Goal: Answer question/provide support

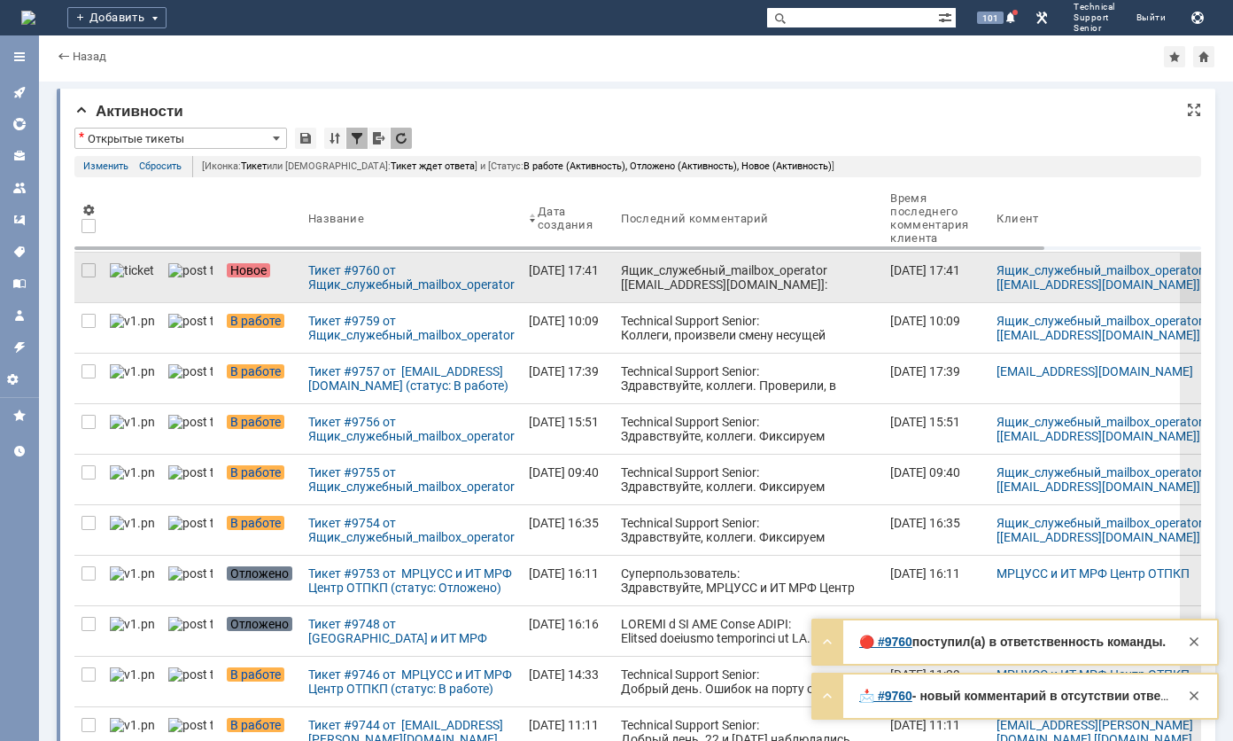
click at [633, 283] on div "Ящик_служебный_mailbox_operator [[EMAIL_ADDRESS][DOMAIN_NAME]]: Тема письма: [T…" at bounding box center [748, 362] width 255 height 198
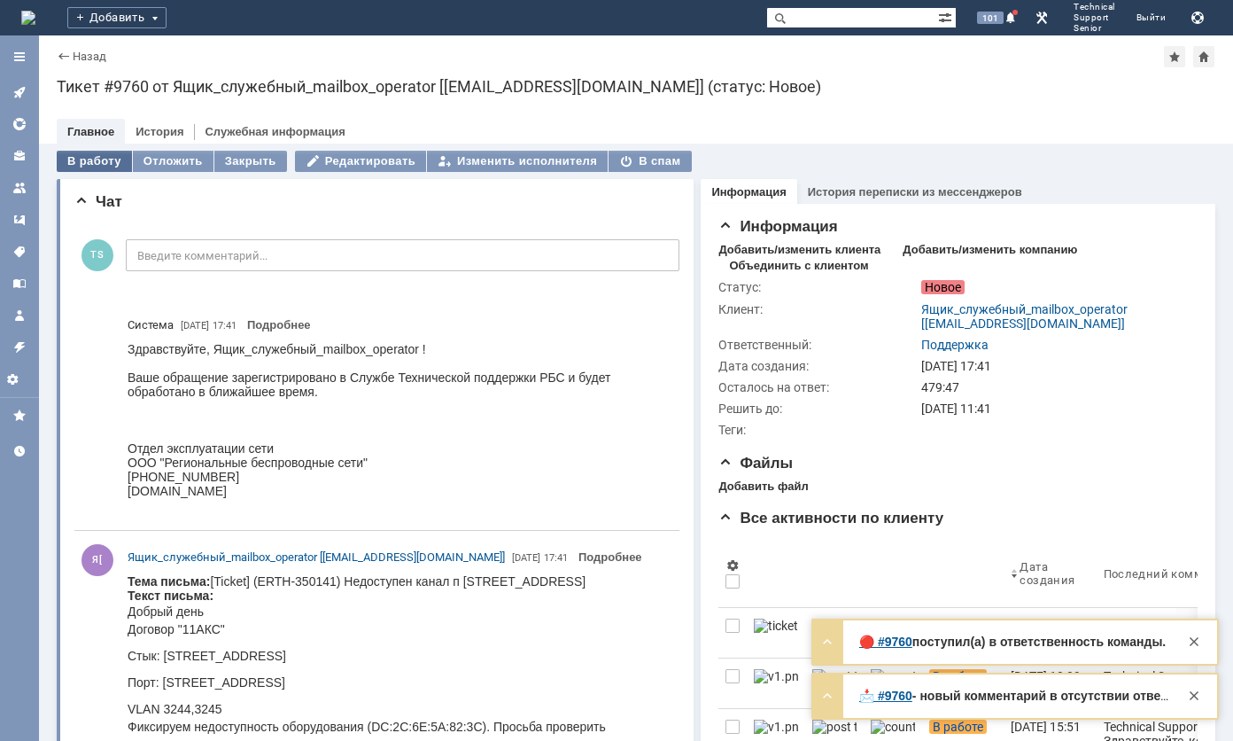
click at [90, 158] on div "В работу" at bounding box center [94, 161] width 75 height 21
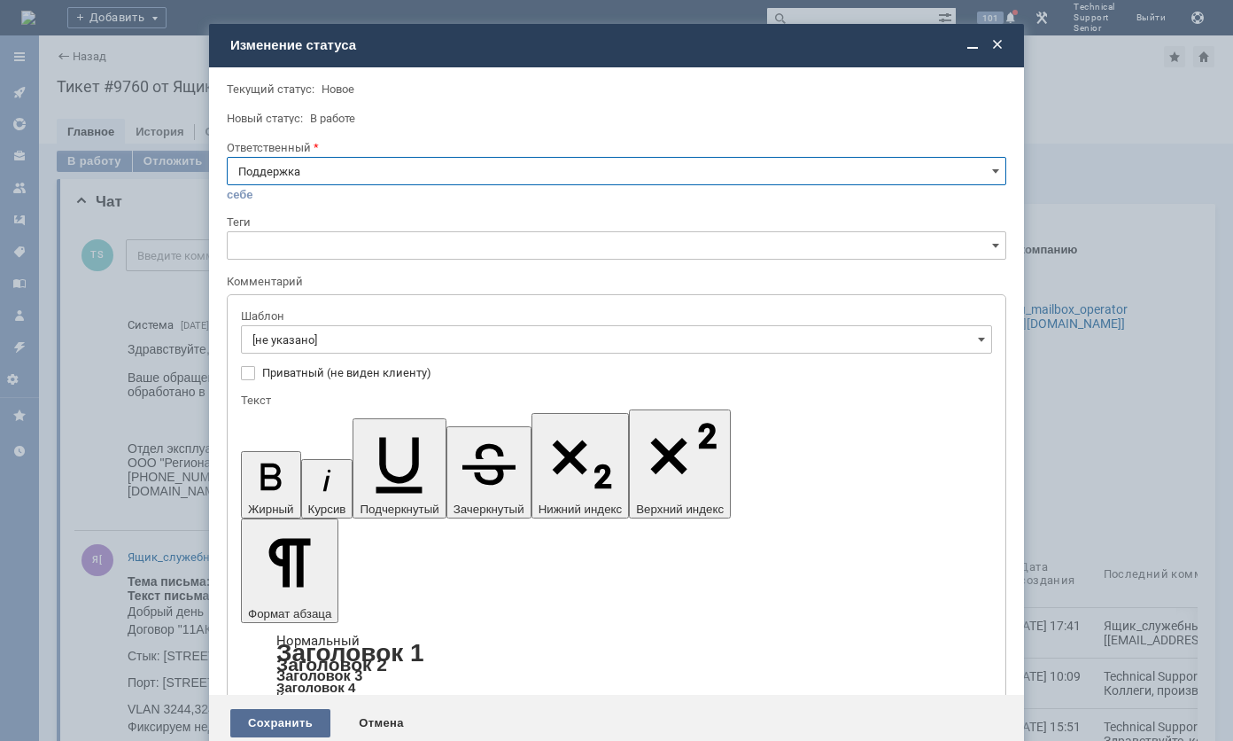
click at [279, 709] on div "Сохранить" at bounding box center [280, 723] width 100 height 28
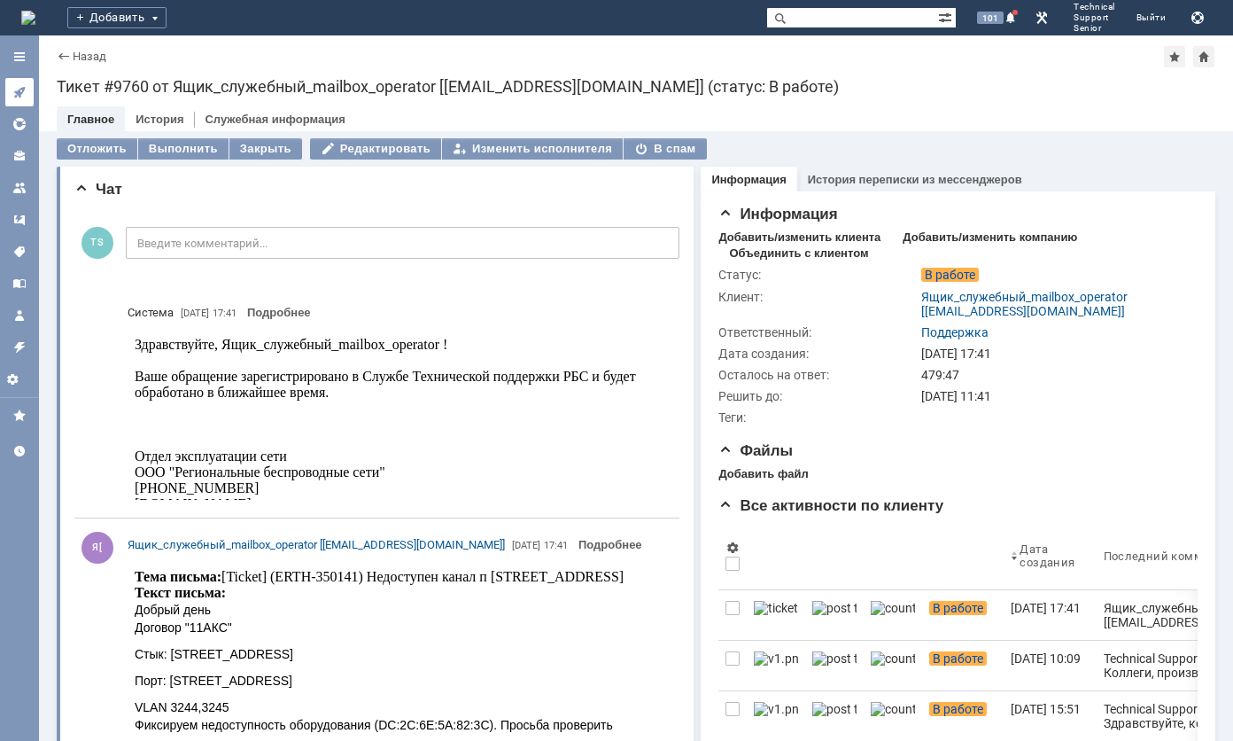
click at [19, 97] on icon at bounding box center [19, 92] width 14 height 14
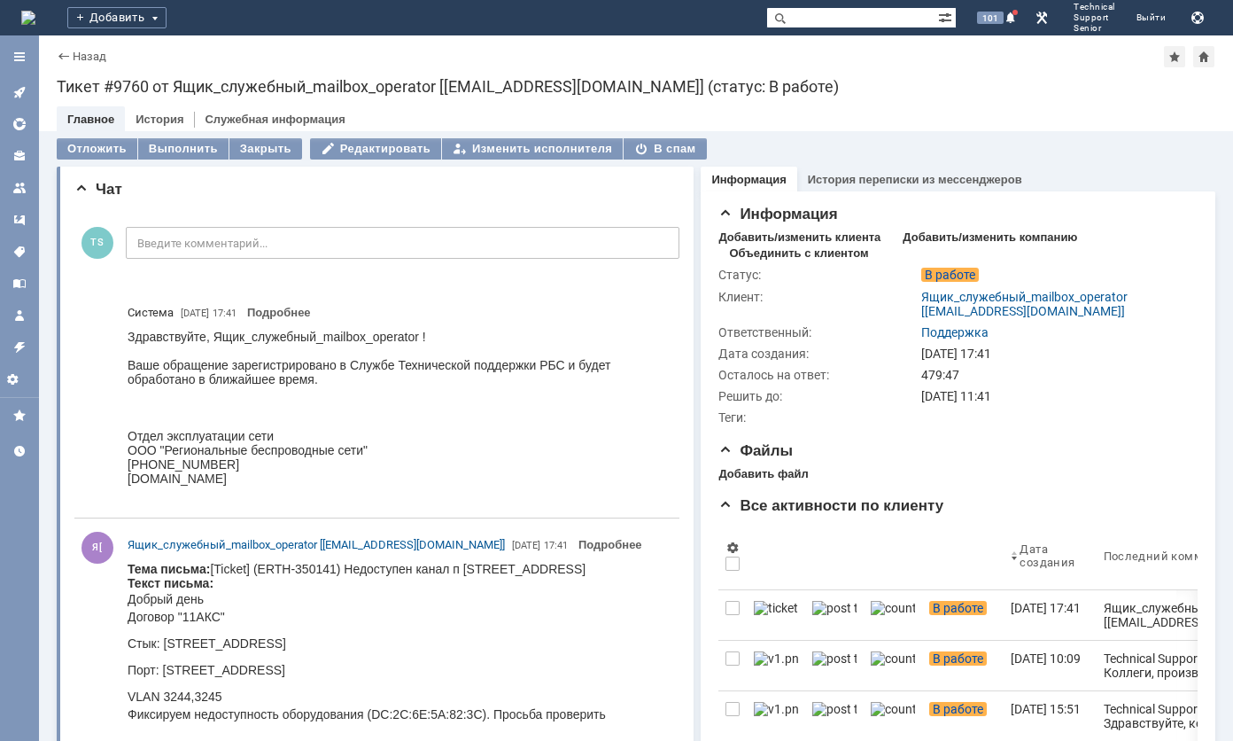
click at [19, 97] on div at bounding box center [19, 251] width 39 height 433
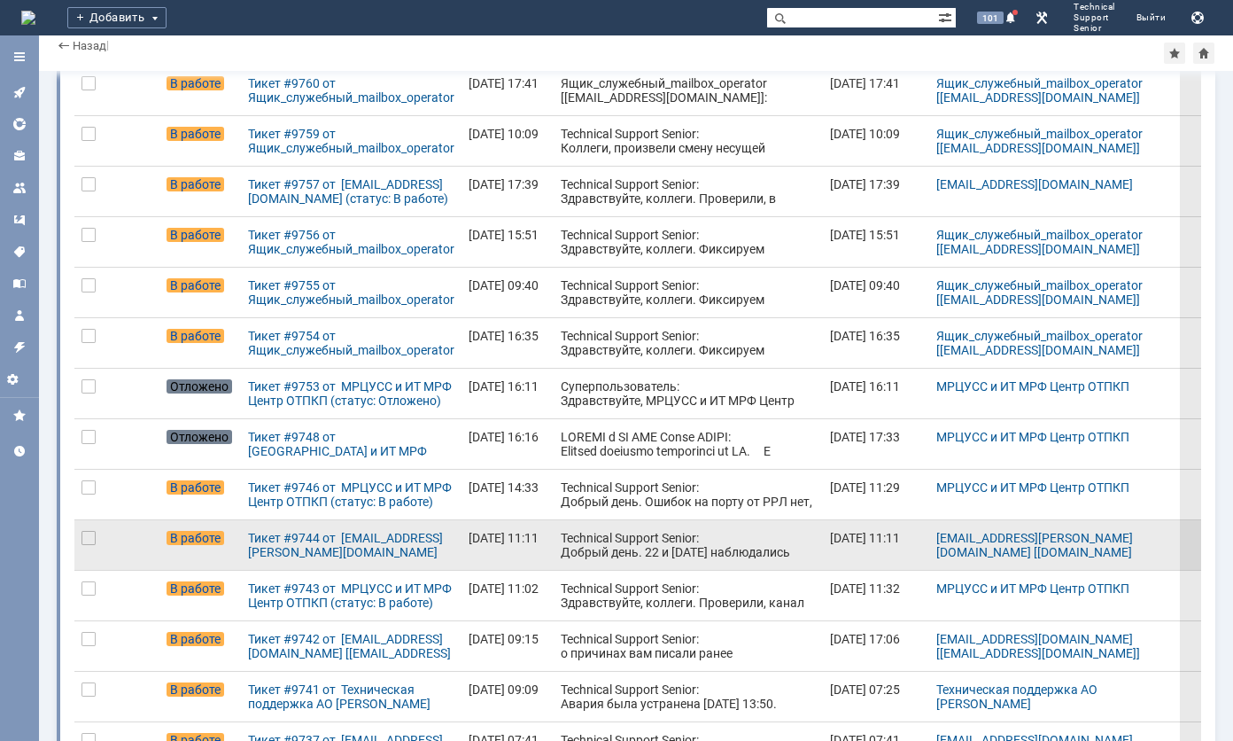
scroll to position [177, 0]
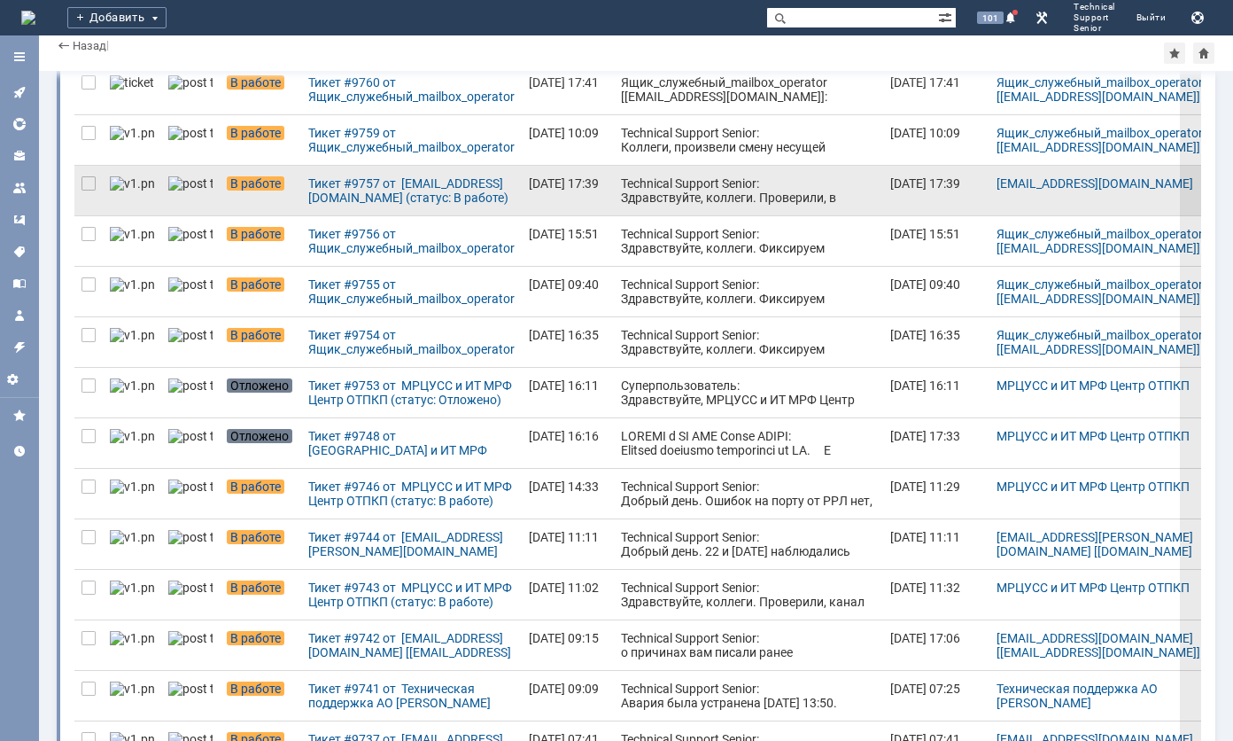
click at [706, 167] on link "Technical Support Senior: Здравствуйте, коллеги. Проверили, в настоящий момент …" at bounding box center [748, 191] width 269 height 50
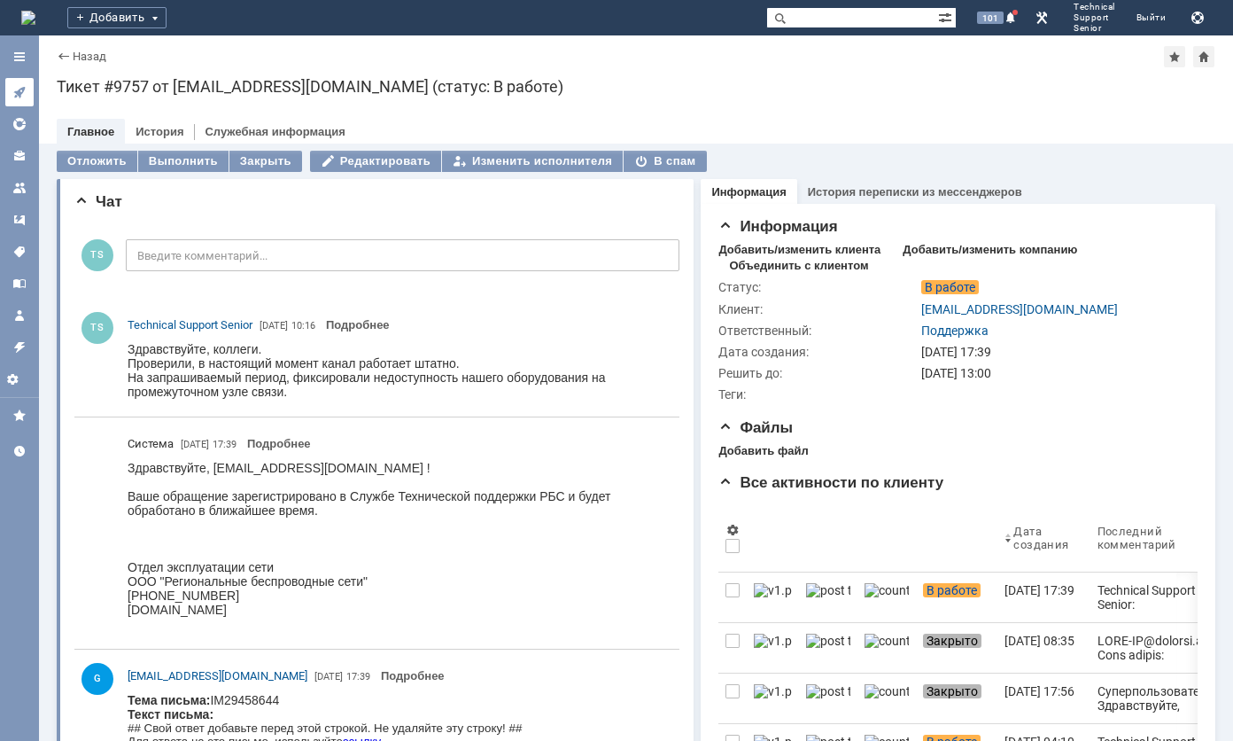
click at [19, 80] on link at bounding box center [19, 92] width 28 height 28
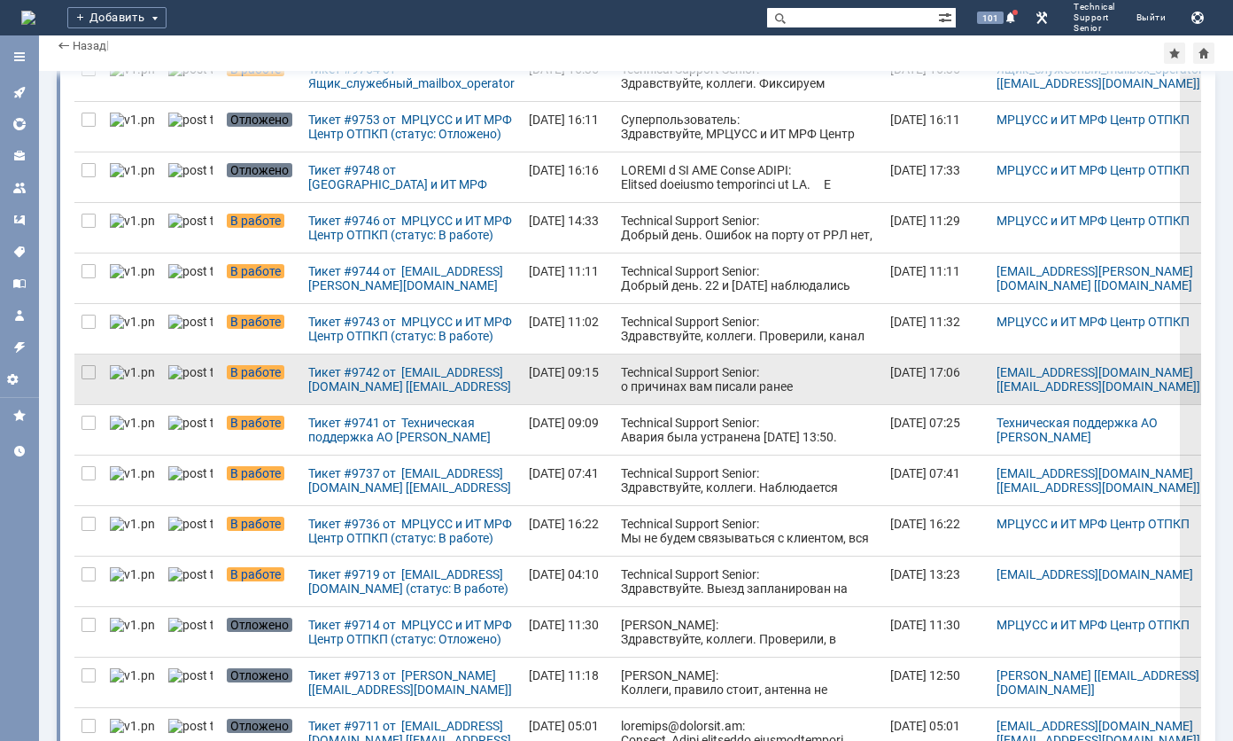
scroll to position [532, 0]
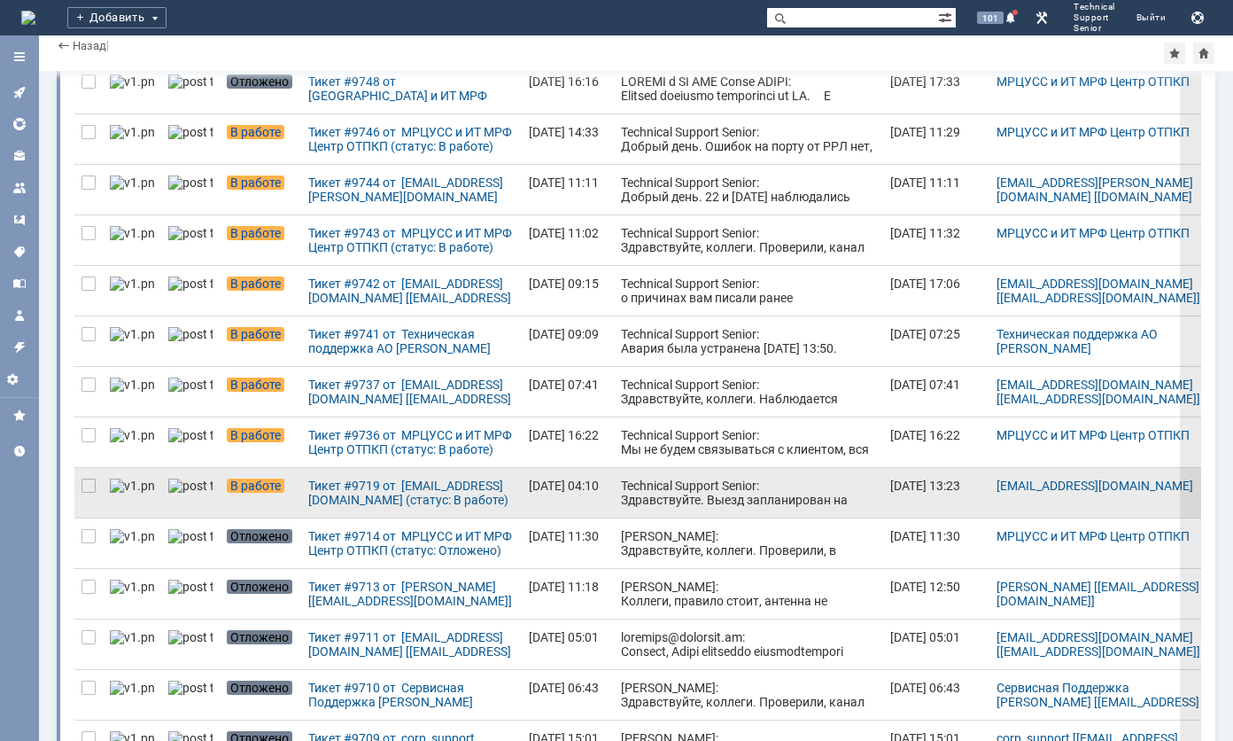
click at [621, 494] on div "Technical Support Senior: Здравствуйте. Выезд запланирован на 26.08. Просим мен…" at bounding box center [748, 556] width 255 height 156
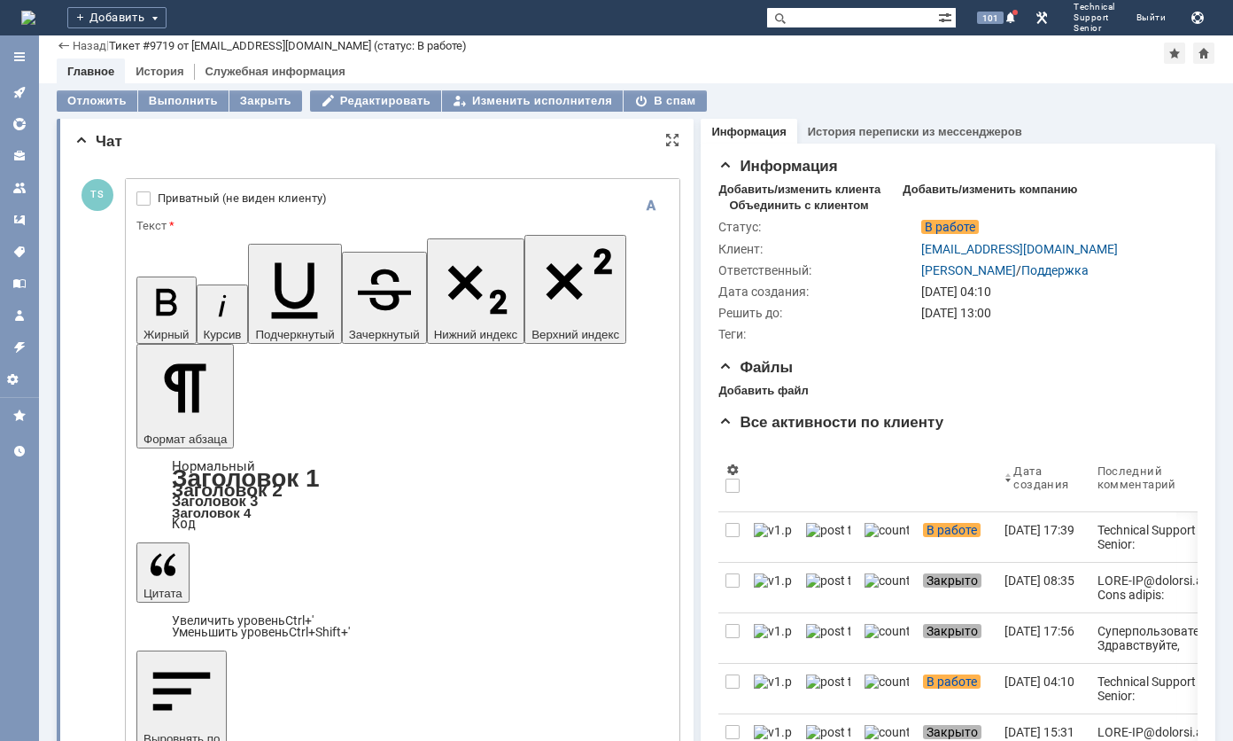
scroll to position [177, 0]
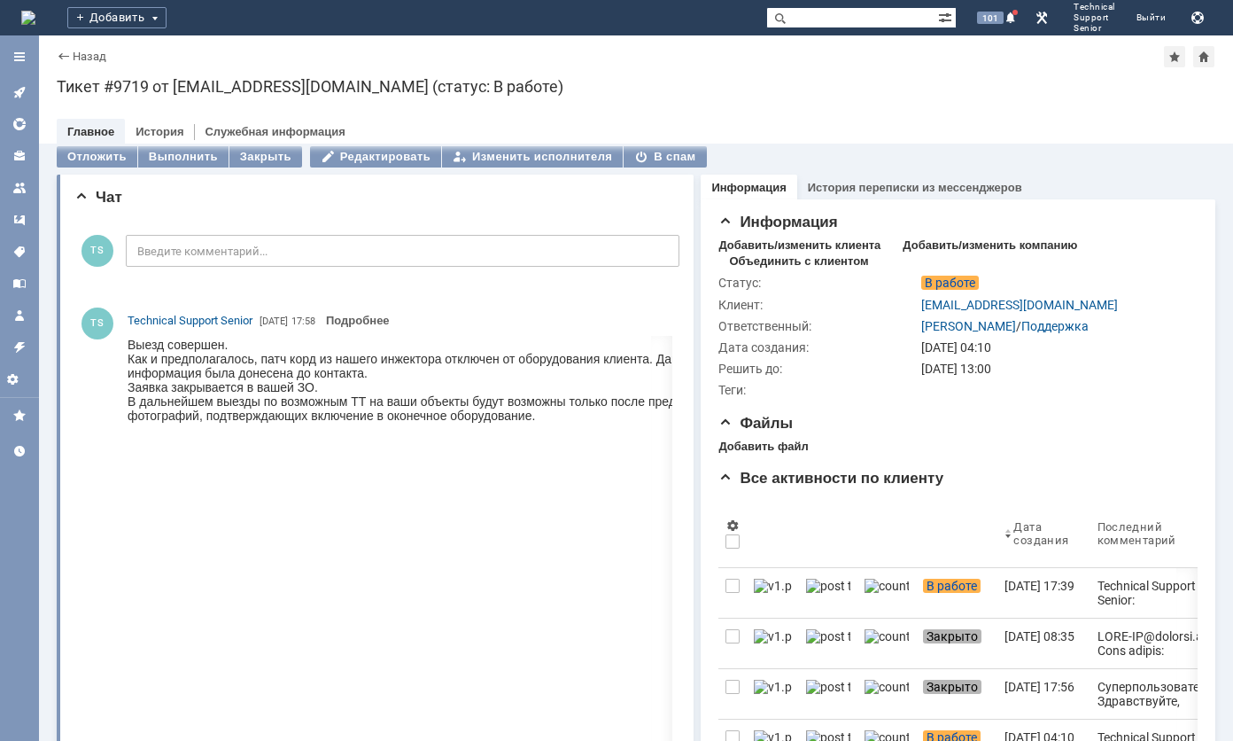
scroll to position [0, 0]
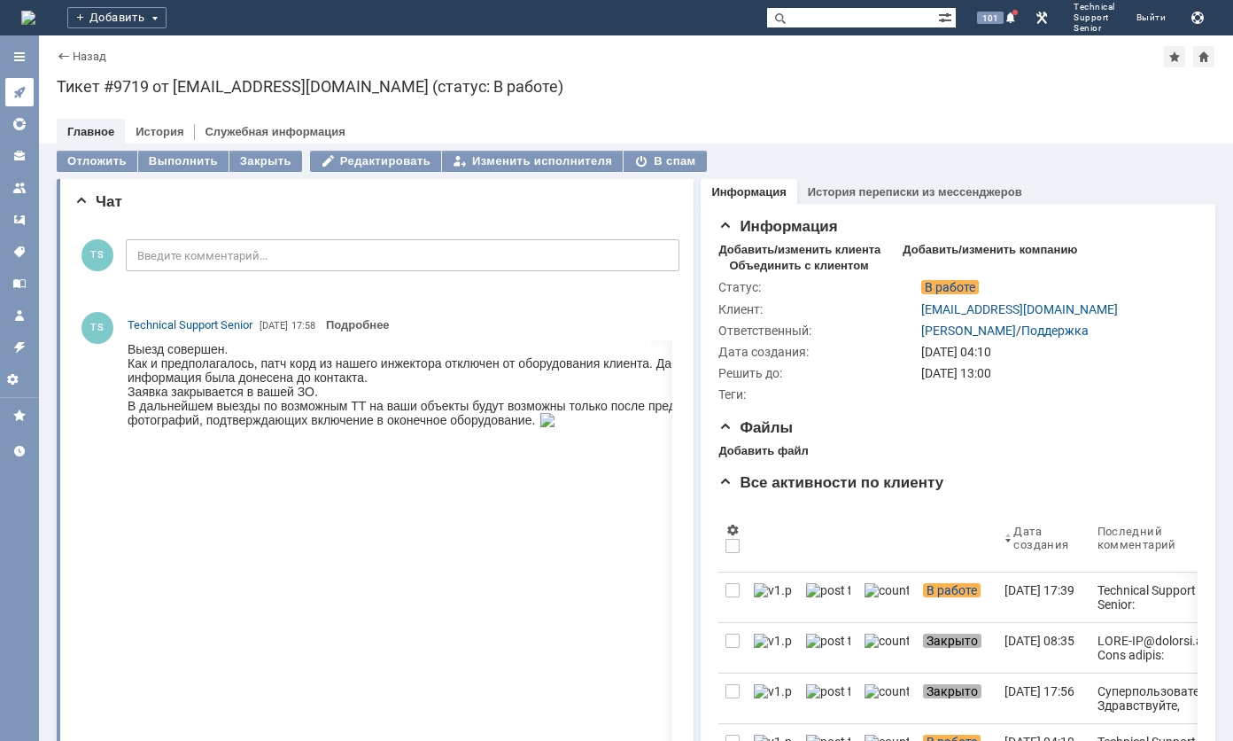
click at [19, 89] on icon at bounding box center [19, 92] width 14 height 14
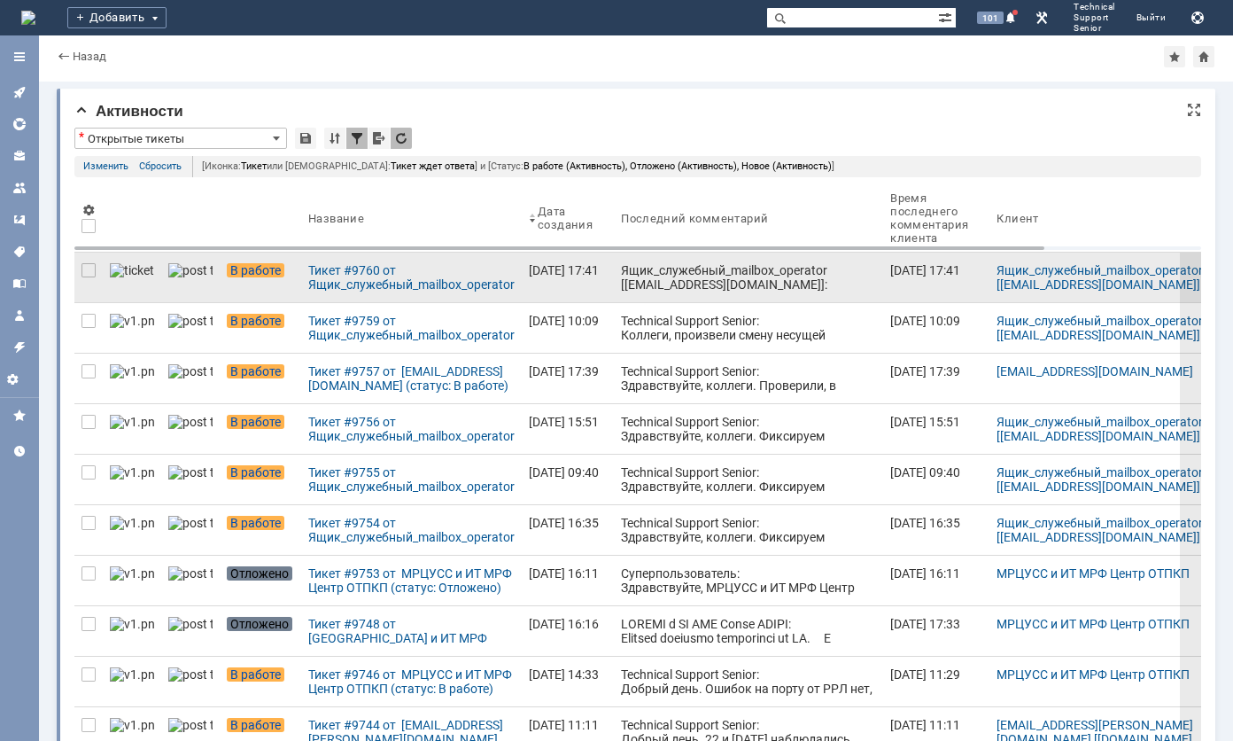
click at [622, 281] on div "Ящик_служебный_mailbox_operator [[EMAIL_ADDRESS][DOMAIN_NAME]]: Тема письма: [T…" at bounding box center [748, 362] width 255 height 198
